Goal: Communication & Community: Answer question/provide support

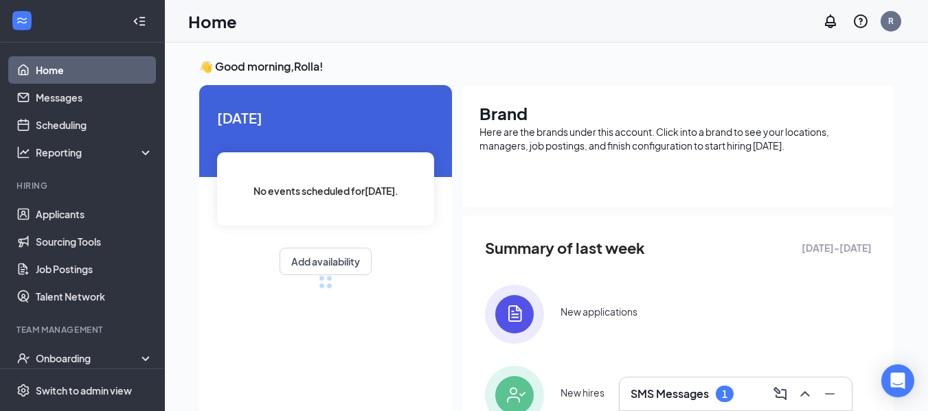
click at [707, 382] on div "SMS Messages 1" at bounding box center [735, 394] width 232 height 33
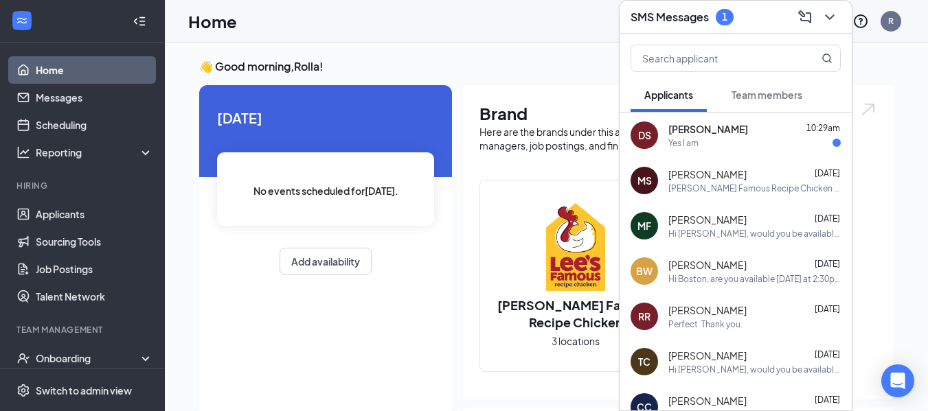
click at [789, 139] on div "Yes I am" at bounding box center [754, 143] width 172 height 12
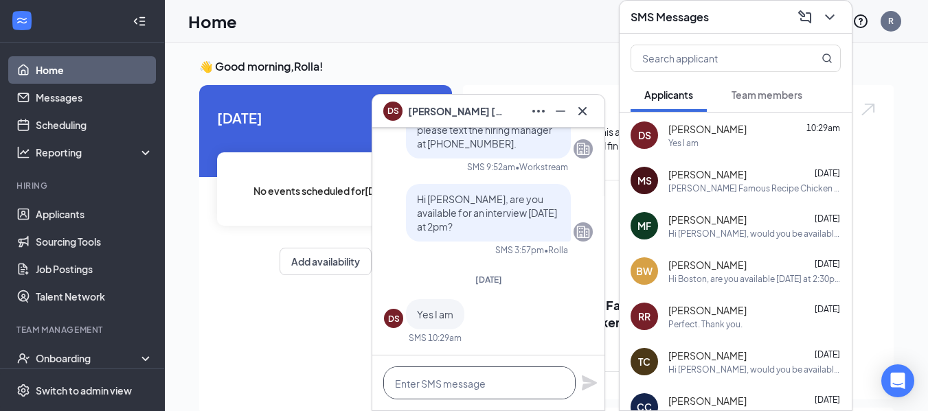
click at [494, 382] on textarea at bounding box center [479, 383] width 192 height 33
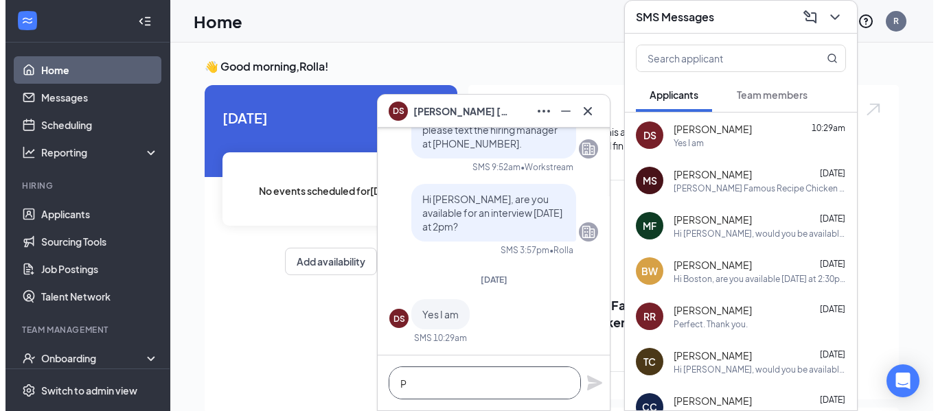
scroll to position [1, 0]
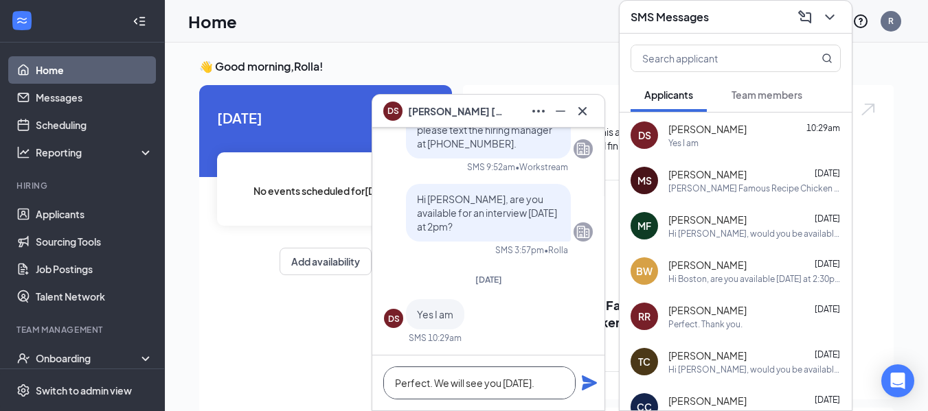
type textarea "Perfect. We will see you [DATE]."
click at [586, 382] on icon "Plane" at bounding box center [589, 383] width 16 height 16
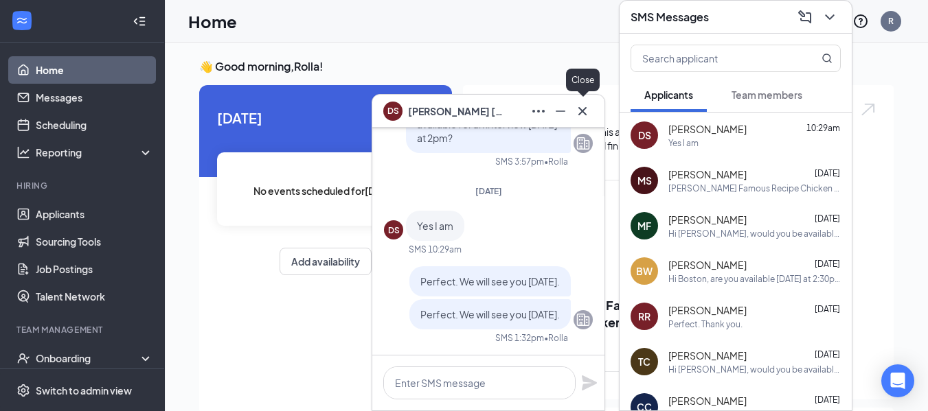
click at [588, 115] on icon "Cross" at bounding box center [582, 111] width 16 height 16
click at [588, 115] on h1 "Brand" at bounding box center [678, 113] width 398 height 23
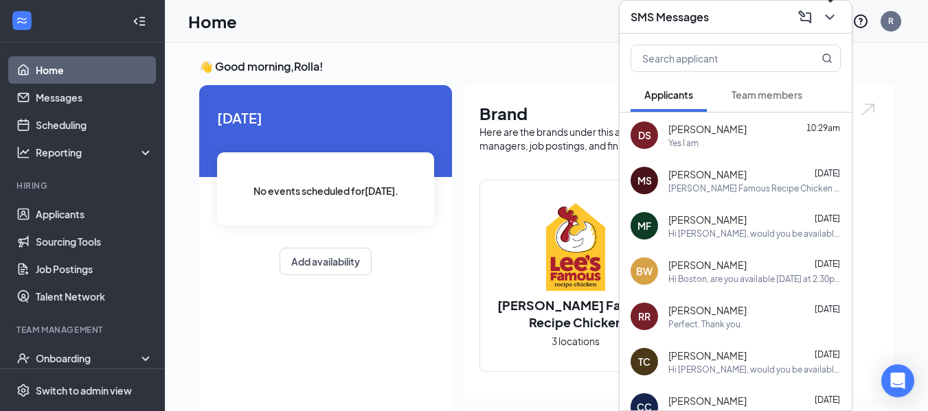
click at [823, 19] on icon "ChevronDown" at bounding box center [829, 17] width 16 height 16
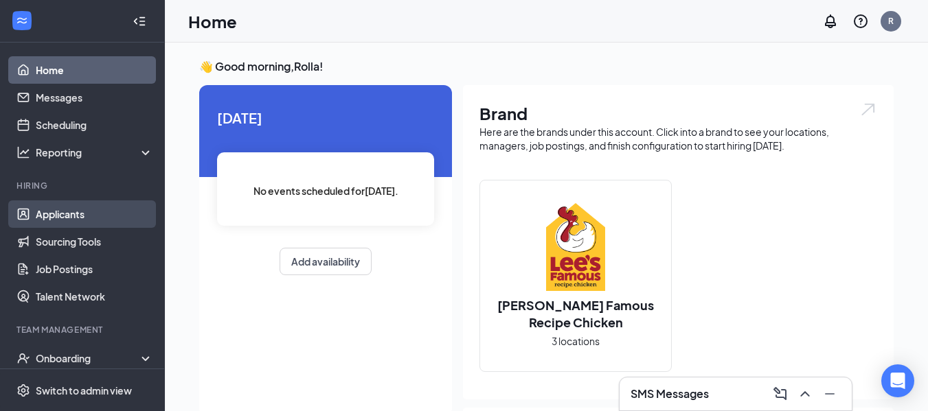
click at [81, 222] on link "Applicants" at bounding box center [94, 213] width 117 height 27
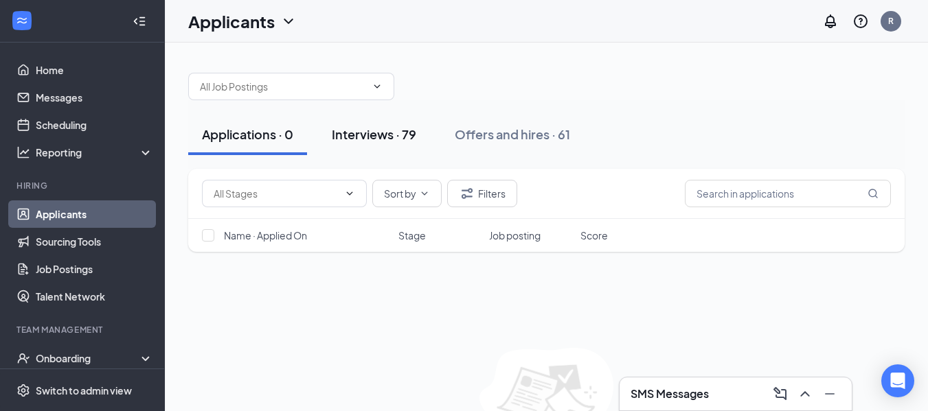
click at [397, 137] on div "Interviews · 79" at bounding box center [374, 134] width 84 height 17
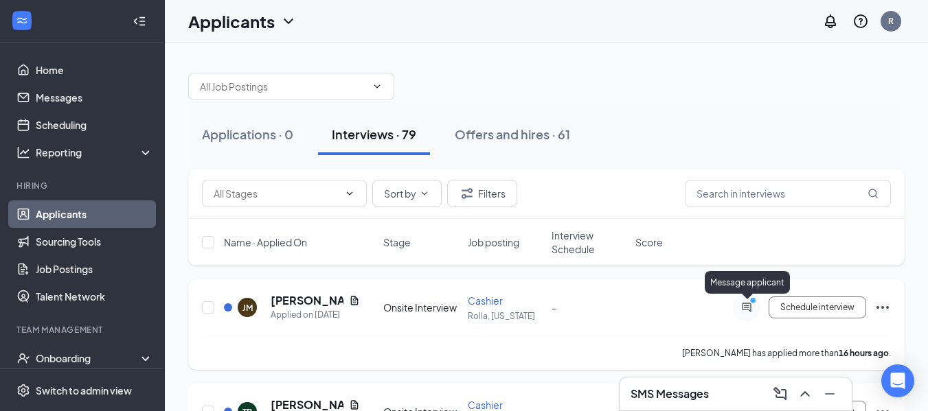
click at [748, 308] on icon "ActiveChat" at bounding box center [746, 307] width 16 height 11
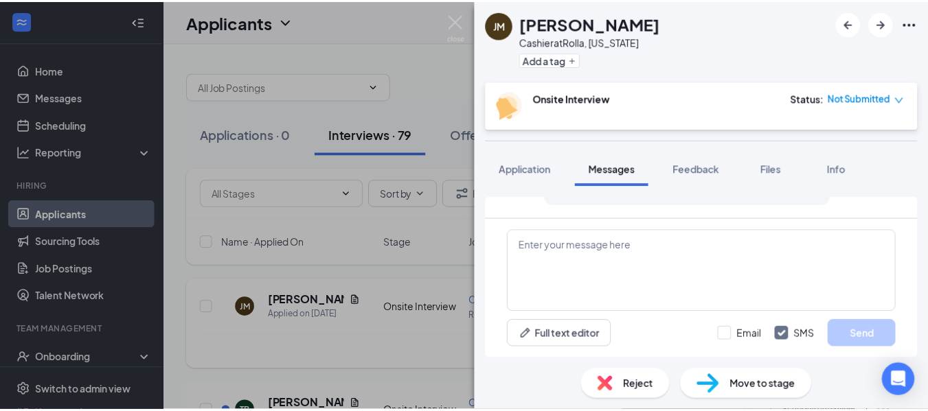
scroll to position [441, 0]
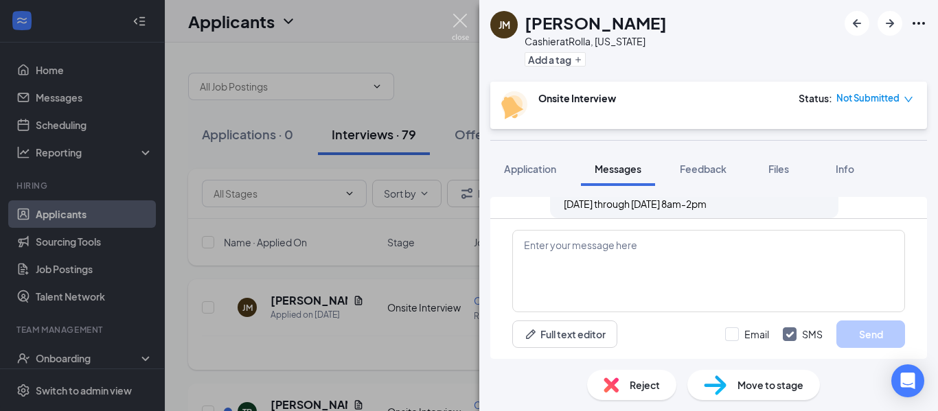
click at [456, 21] on img at bounding box center [460, 27] width 17 height 27
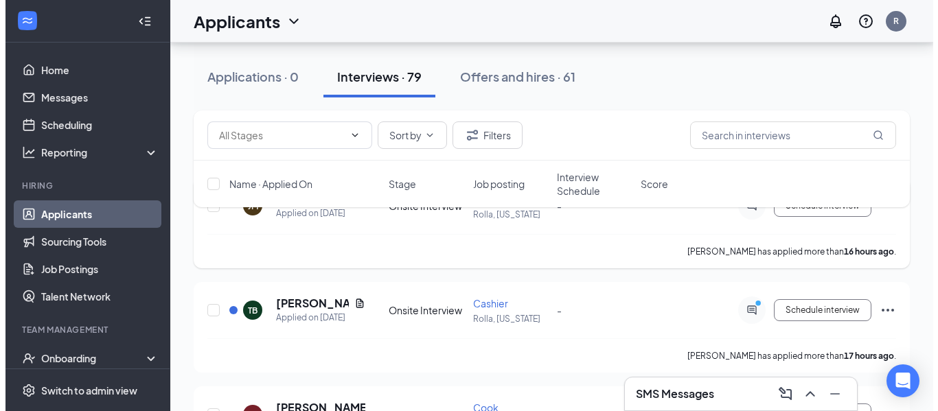
scroll to position [115, 0]
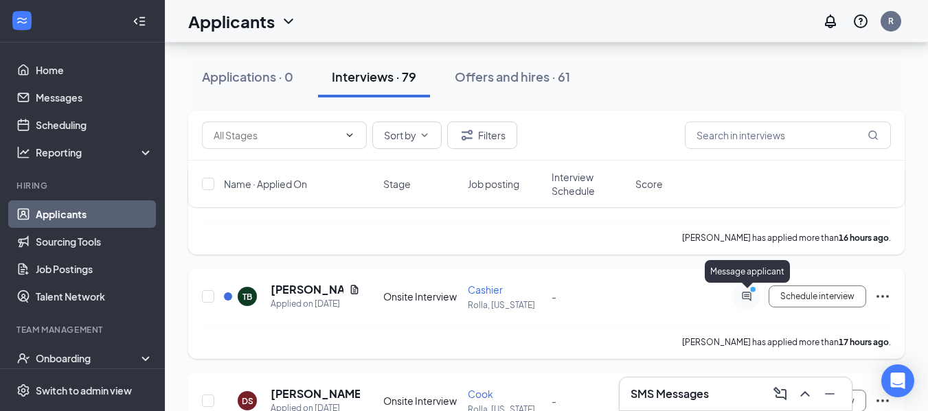
click at [744, 295] on icon "ActiveChat" at bounding box center [745, 296] width 9 height 9
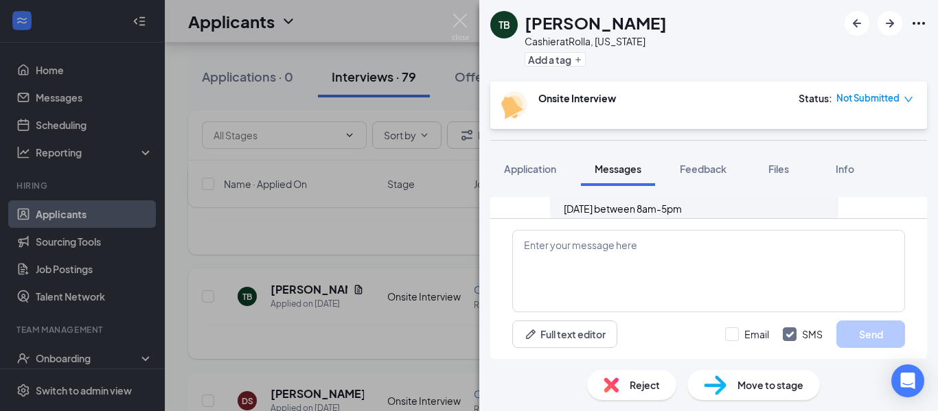
scroll to position [428, 0]
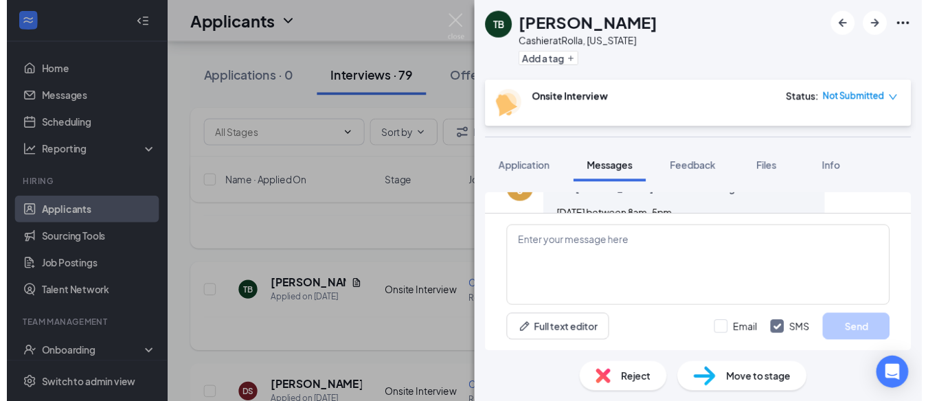
scroll to position [400, 0]
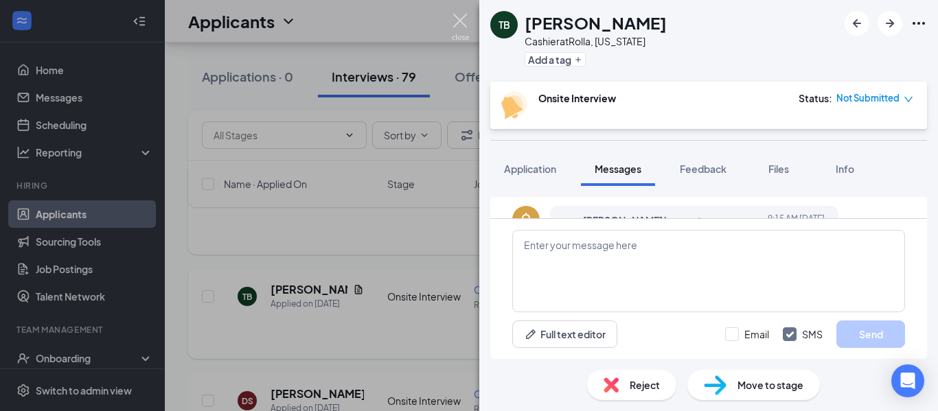
click at [457, 21] on img at bounding box center [460, 27] width 17 height 27
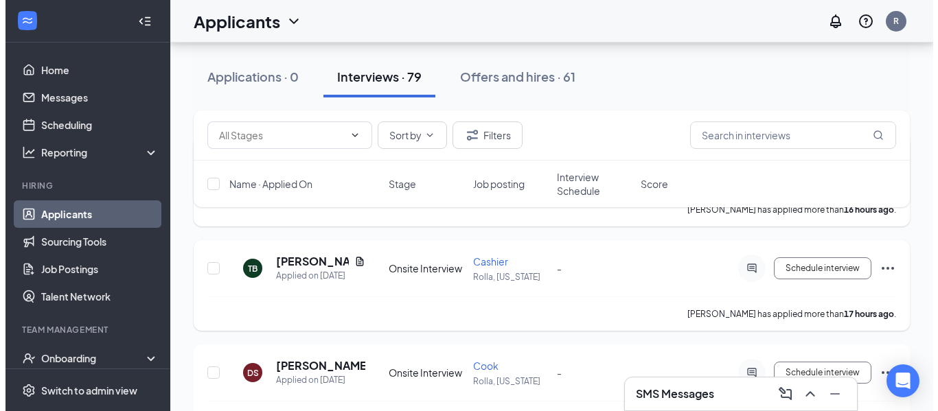
scroll to position [118, 0]
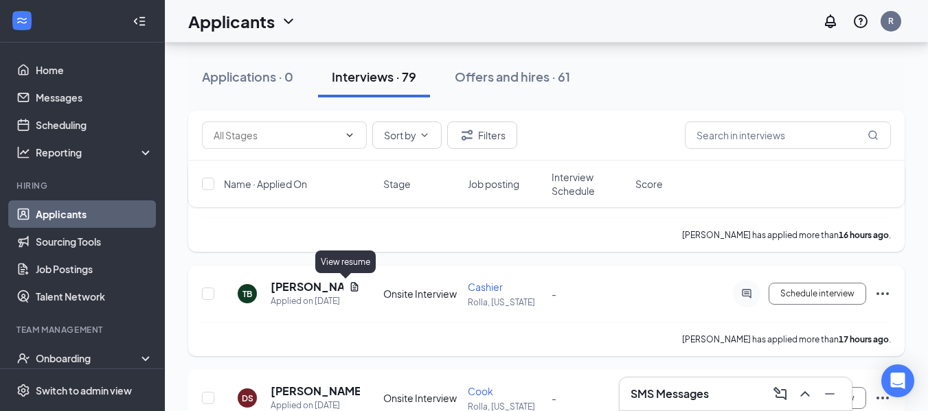
click at [349, 285] on icon "Document" at bounding box center [354, 286] width 11 height 11
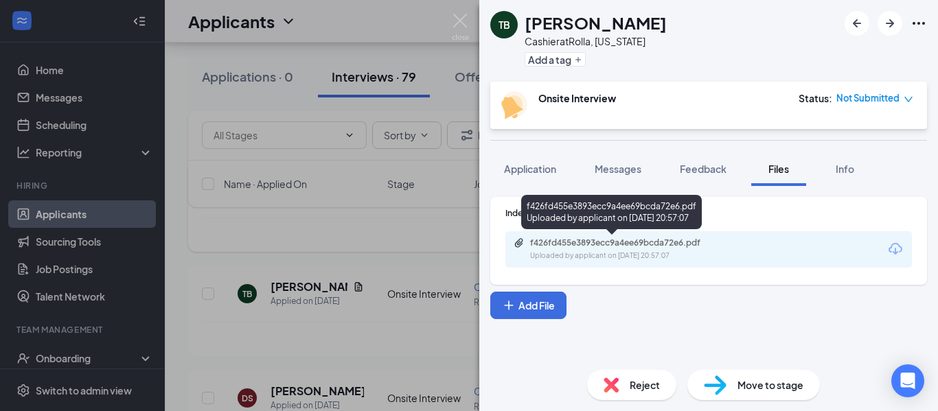
click at [715, 250] on div "f426fd455e3893ecc9a4ee69bcda72e6.pdf Uploaded by applicant on [DATE] 20:57:07" at bounding box center [625, 250] width 222 height 24
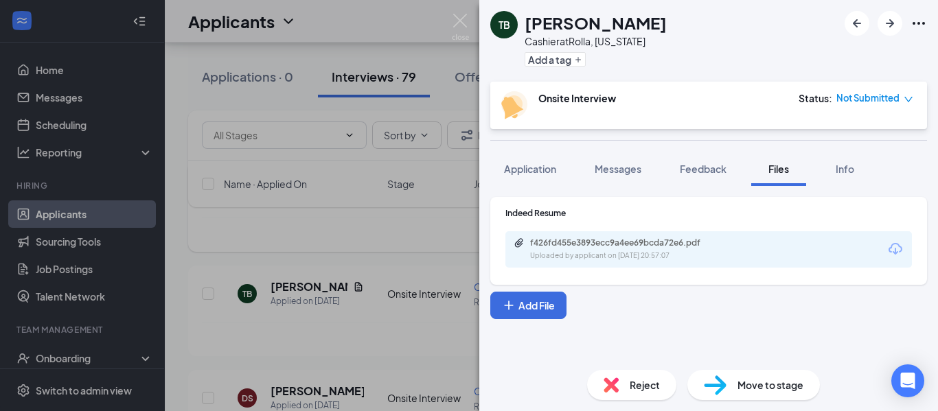
click at [603, 165] on span "Messages" at bounding box center [618, 169] width 47 height 12
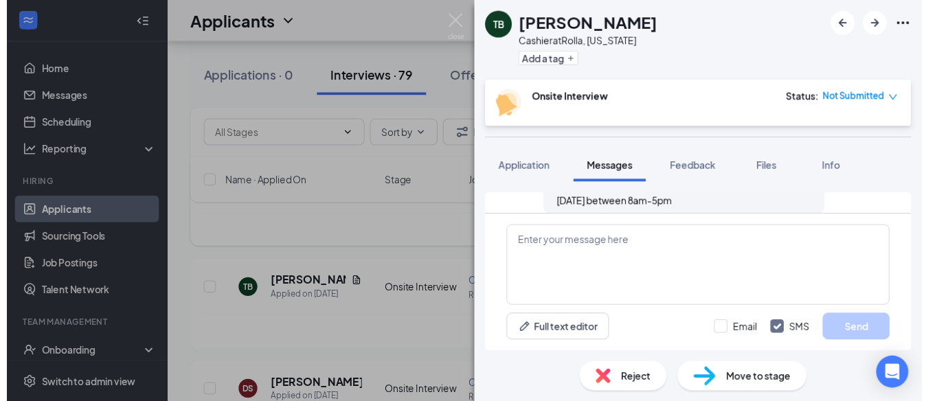
scroll to position [428, 0]
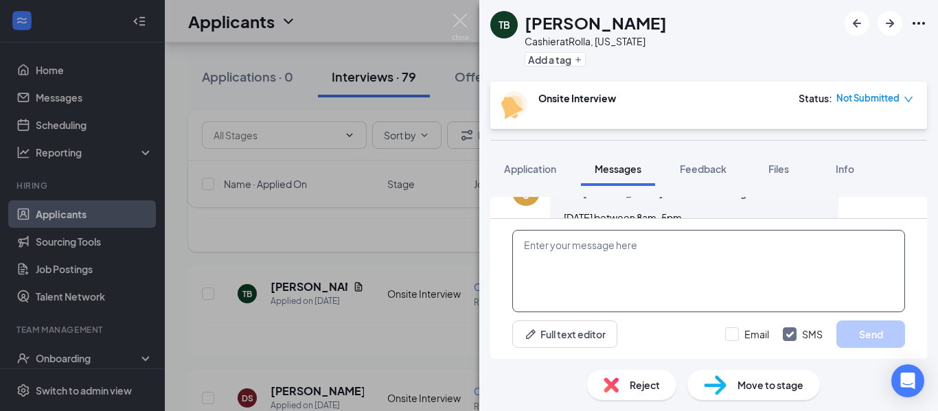
click at [600, 251] on textarea at bounding box center [708, 271] width 393 height 82
click at [457, 26] on img at bounding box center [460, 27] width 17 height 27
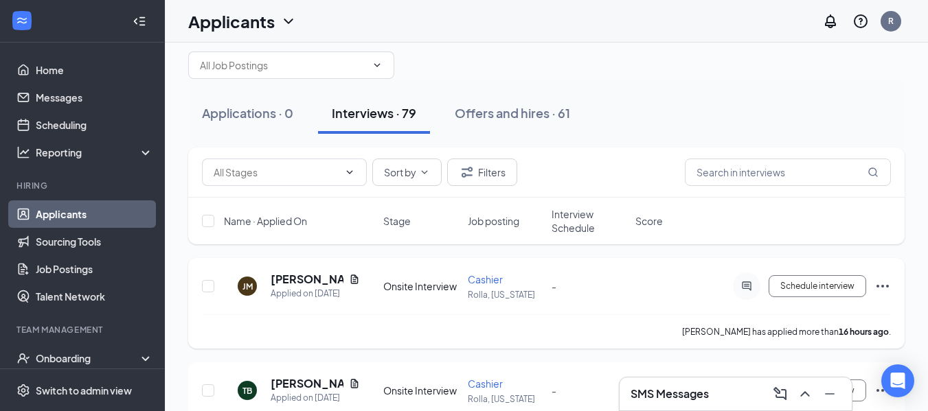
scroll to position [13, 0]
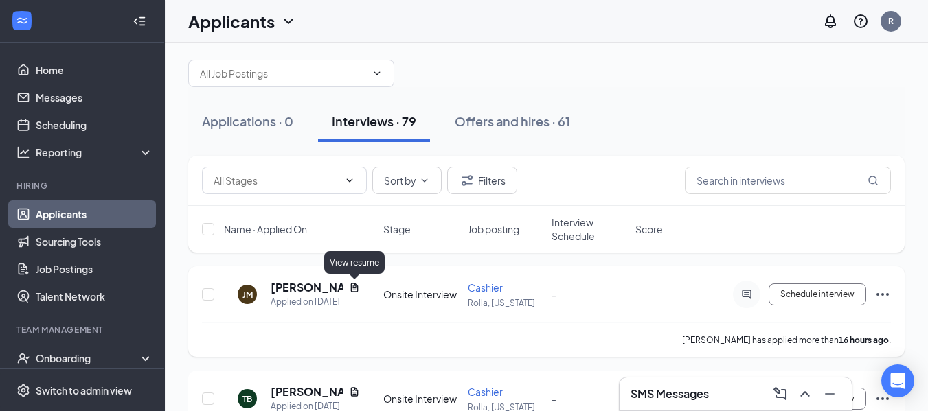
click at [352, 286] on icon "Document" at bounding box center [355, 287] width 8 height 9
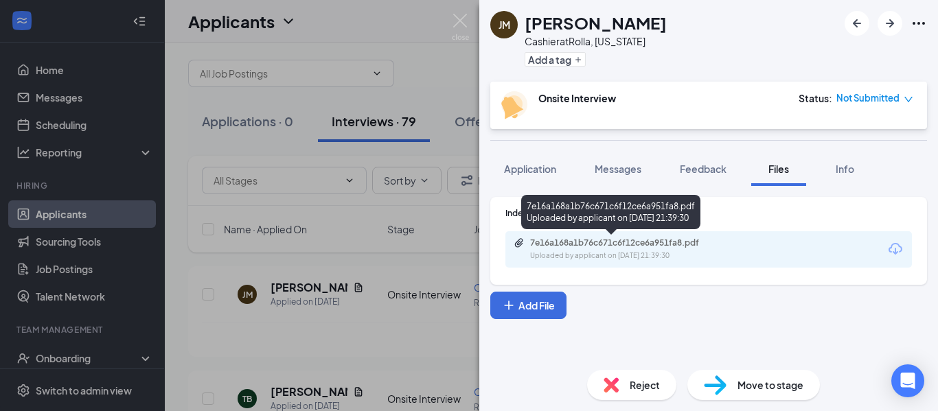
click at [641, 257] on div "Uploaded by applicant on [DATE] 21:39:30" at bounding box center [633, 256] width 206 height 11
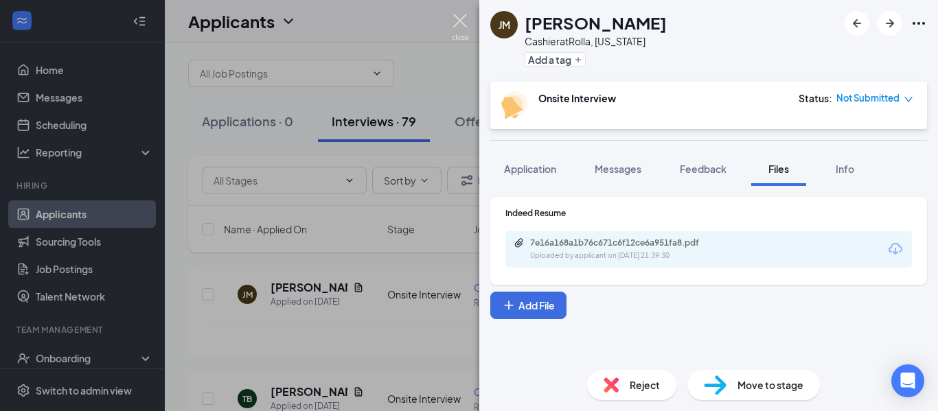
click at [458, 14] on img at bounding box center [460, 27] width 17 height 27
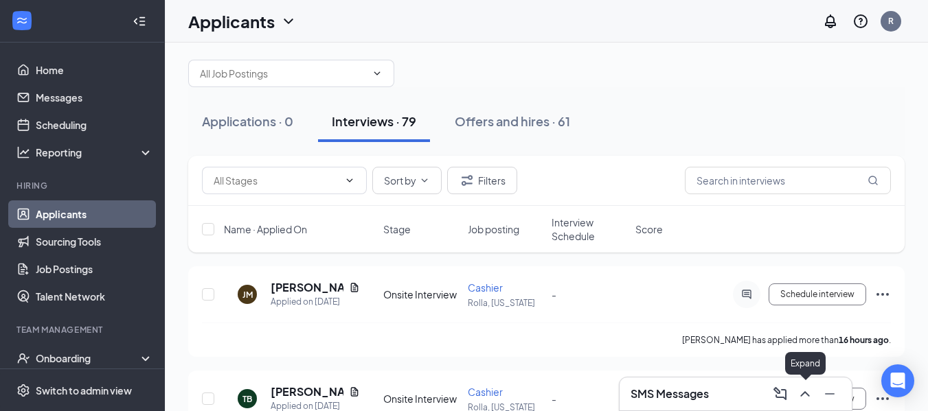
click at [803, 399] on icon "ChevronUp" at bounding box center [804, 394] width 16 height 16
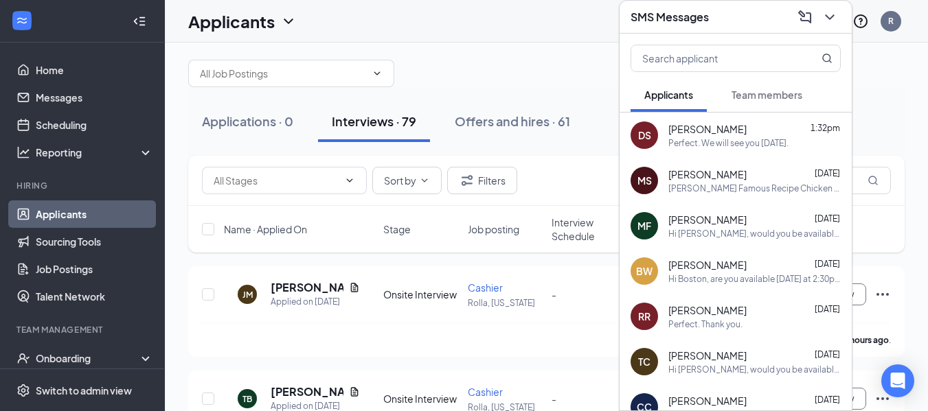
click at [734, 194] on div "[PERSON_NAME] [DATE] [PERSON_NAME] Famous Recipe Chicken is so excited for you …" at bounding box center [735, 180] width 232 height 45
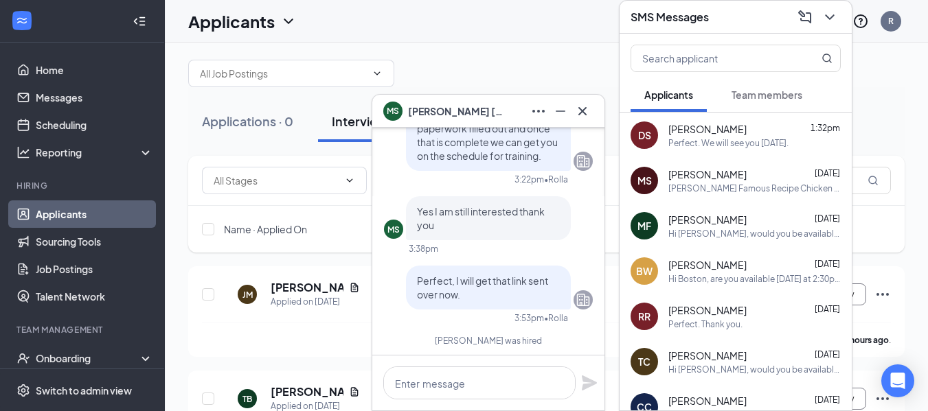
scroll to position [-152, 0]
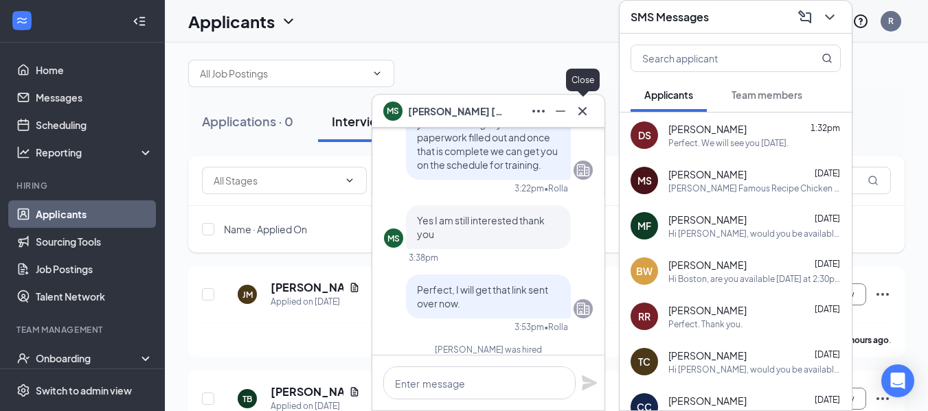
click at [575, 111] on icon "Cross" at bounding box center [582, 111] width 16 height 16
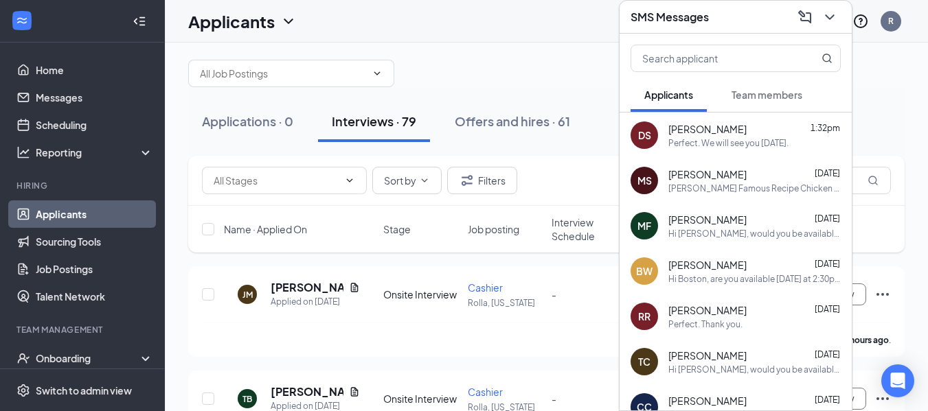
click at [730, 231] on div "Hi [PERSON_NAME], would you be available for an interview [DATE] at 2:15pm?" at bounding box center [754, 234] width 172 height 12
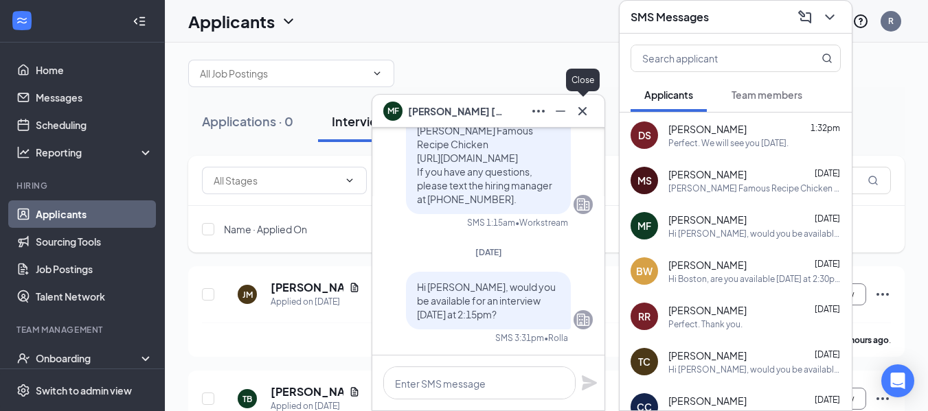
click at [587, 108] on icon "Cross" at bounding box center [582, 111] width 16 height 16
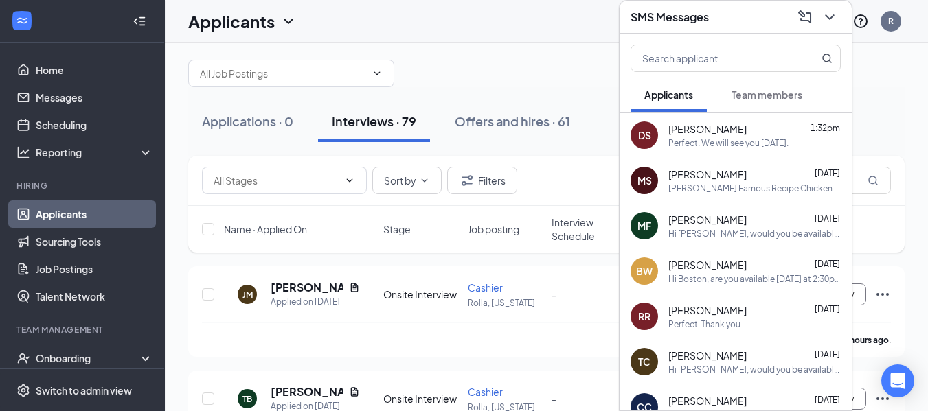
click at [778, 292] on div "BW [PERSON_NAME] [DATE] Hi [GEOGRAPHIC_DATA], are you available [DATE] at 2:30p…" at bounding box center [735, 271] width 232 height 45
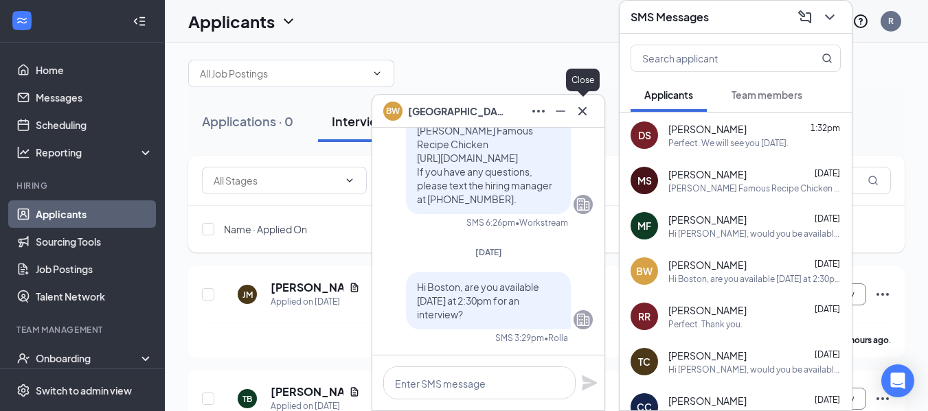
click at [579, 107] on icon "Cross" at bounding box center [582, 111] width 16 height 16
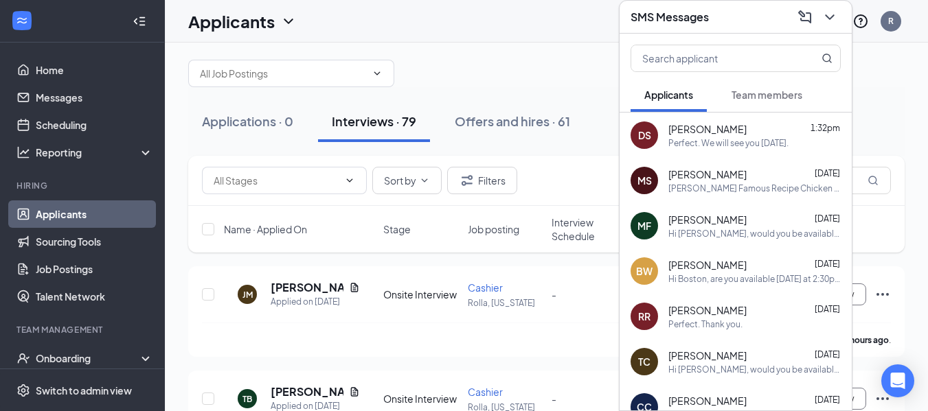
click at [736, 319] on div "Perfect. Thank you." at bounding box center [705, 325] width 74 height 12
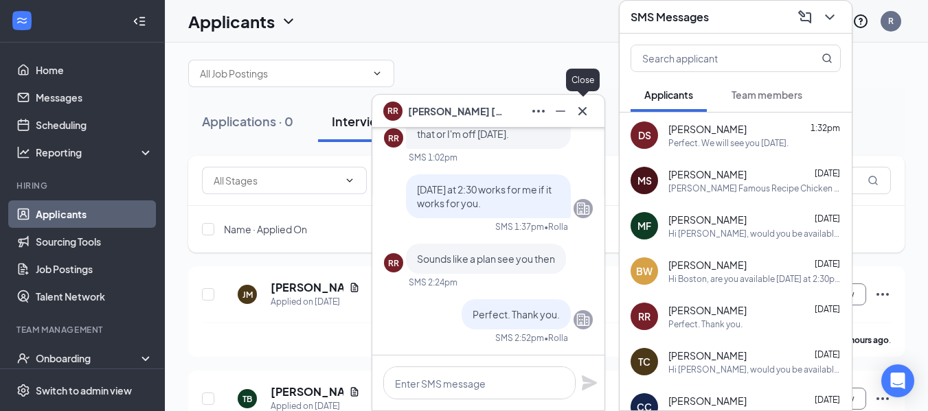
click at [581, 115] on icon "Cross" at bounding box center [582, 111] width 16 height 16
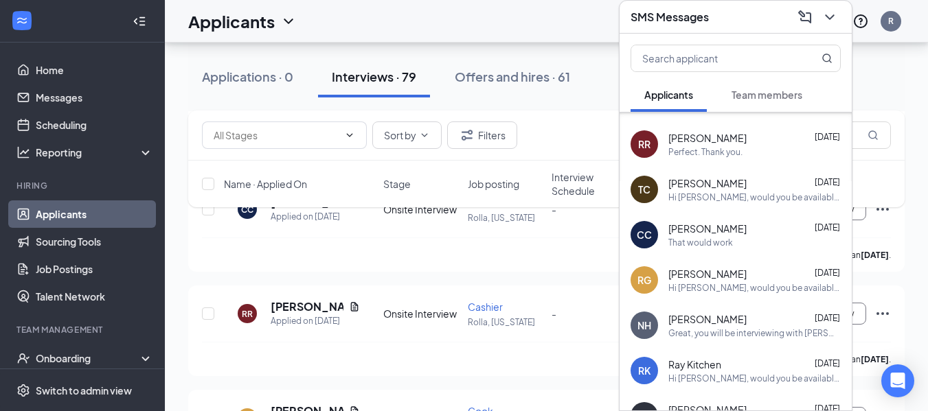
scroll to position [82, 0]
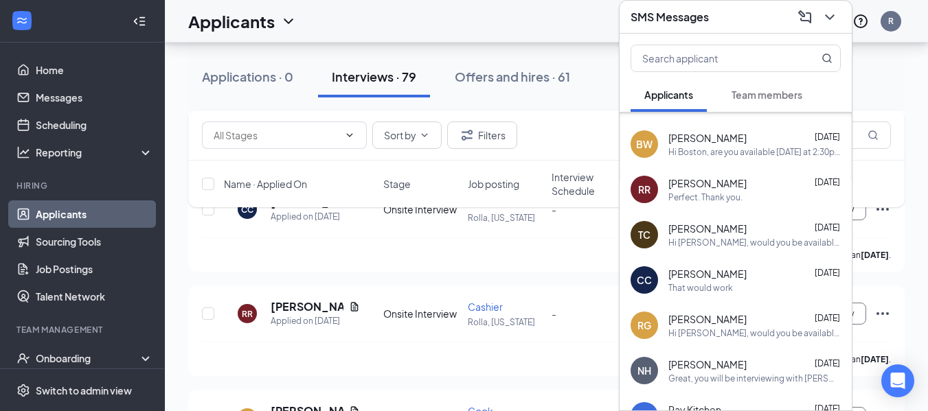
click at [833, 27] on div "SMS Messages" at bounding box center [735, 17] width 232 height 33
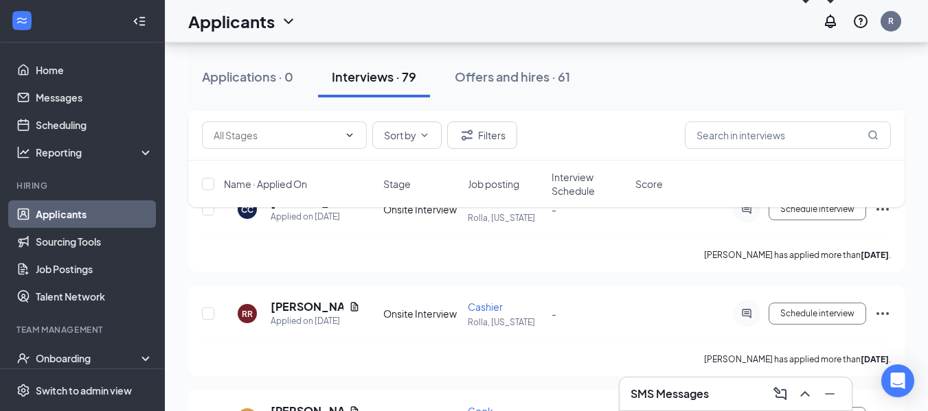
scroll to position [0, 0]
